Goal: Task Accomplishment & Management: Use online tool/utility

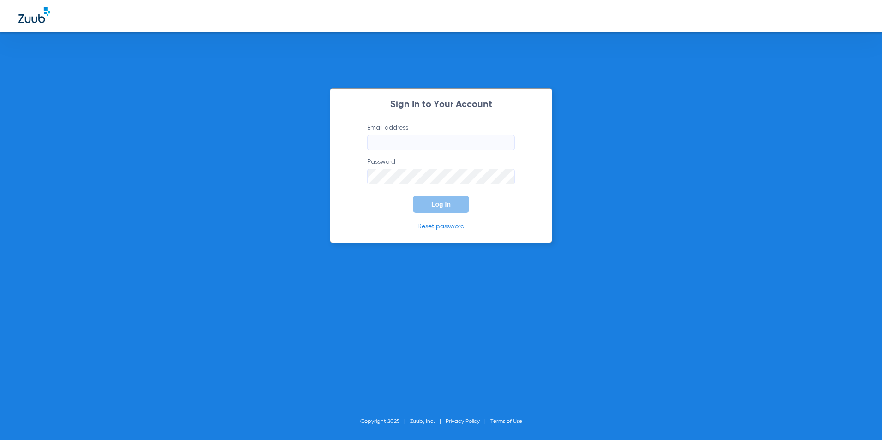
type input "[EMAIL_ADDRESS][DOMAIN_NAME]"
click at [424, 203] on button "Log In" at bounding box center [441, 204] width 56 height 17
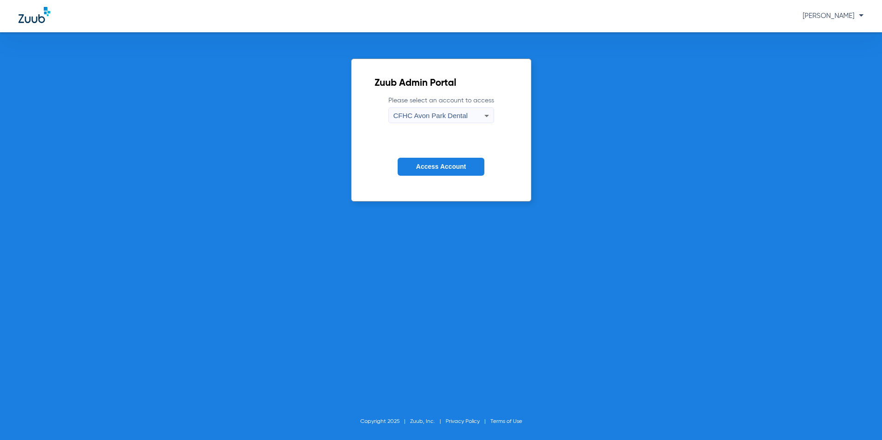
click at [429, 112] on span "CFHC Avon Park Dental" at bounding box center [430, 116] width 74 height 8
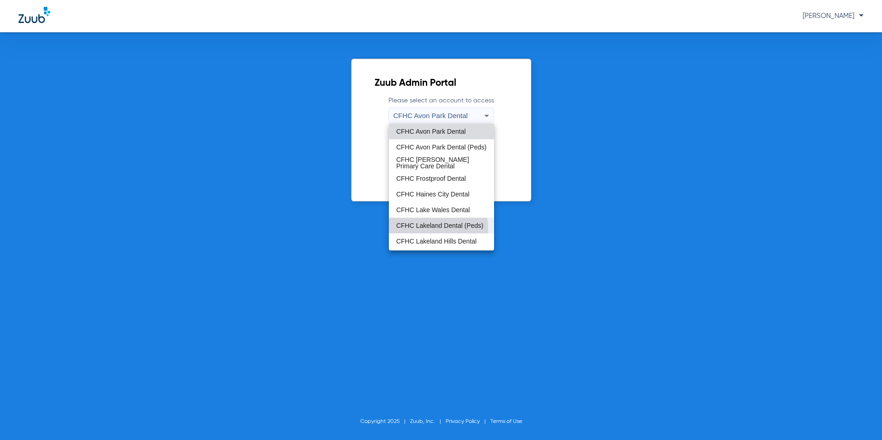
click at [420, 228] on span "CFHC Lakeland Dental (Peds)" at bounding box center [439, 225] width 87 height 6
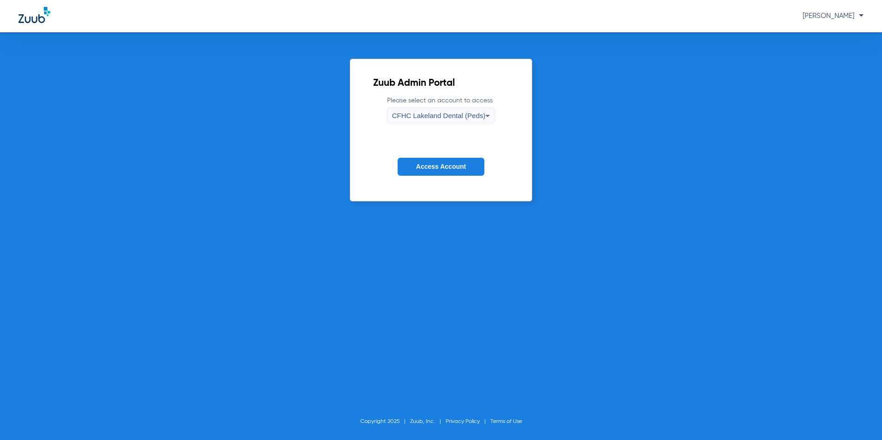
click at [443, 167] on span "Access Account" at bounding box center [441, 166] width 50 height 7
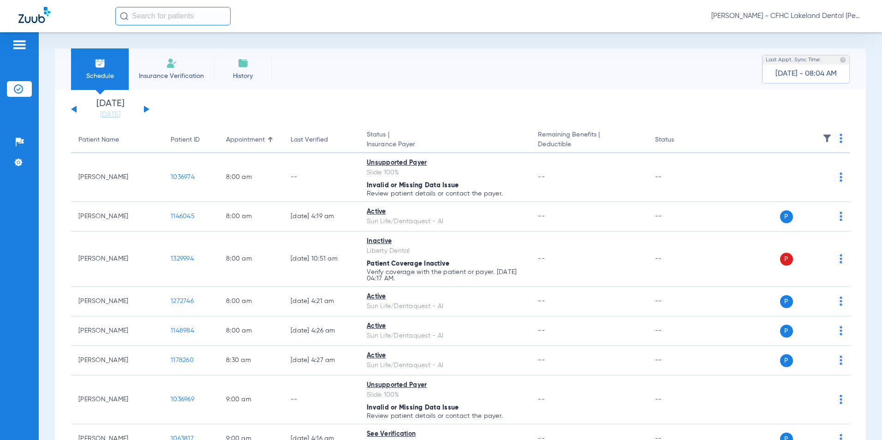
click at [145, 113] on div "[DATE] [DATE] [DATE] [DATE] [DATE] [DATE] [DATE] [DATE] [DATE] [DATE] [DATE] [D…" at bounding box center [110, 109] width 78 height 20
click at [143, 110] on div "[DATE] [DATE] [DATE] [DATE] [DATE] [DATE] [DATE] [DATE] [DATE] [DATE] [DATE] [D…" at bounding box center [110, 109] width 78 height 20
click at [145, 109] on button at bounding box center [147, 109] width 6 height 7
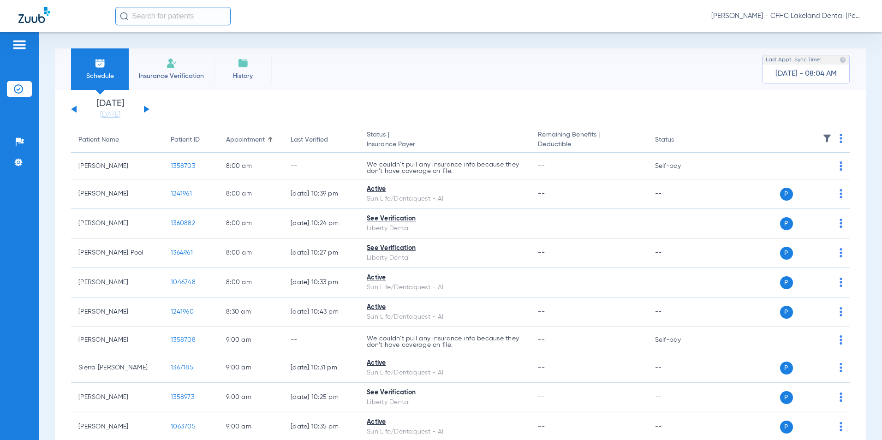
click at [836, 141] on th at bounding box center [780, 140] width 140 height 26
click at [840, 139] on img at bounding box center [841, 138] width 3 height 9
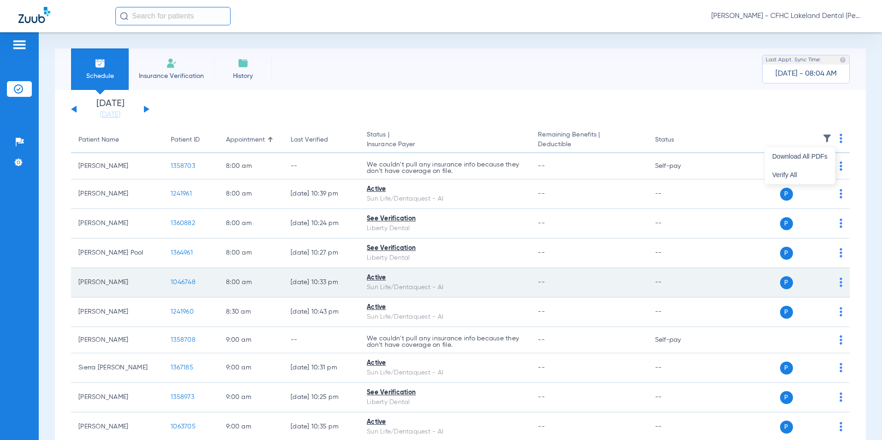
drag, startPoint x: 802, startPoint y: 171, endPoint x: 504, endPoint y: 291, distance: 321.2
click at [802, 171] on button "Verify All" at bounding box center [800, 175] width 70 height 18
